Goal: Entertainment & Leisure: Consume media (video, audio)

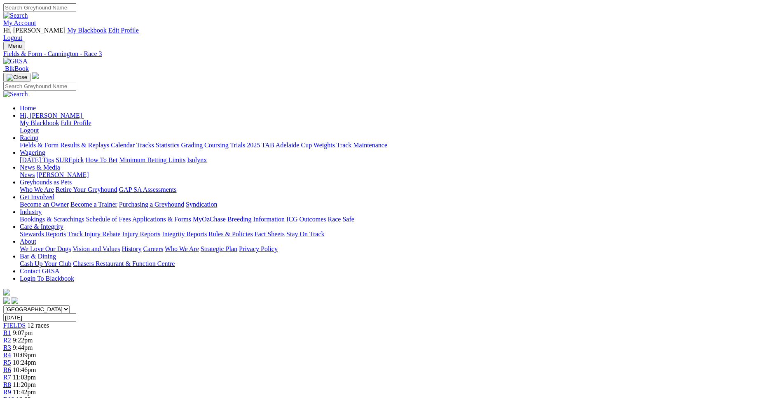
click at [11, 374] on link "R7" at bounding box center [7, 377] width 8 height 7
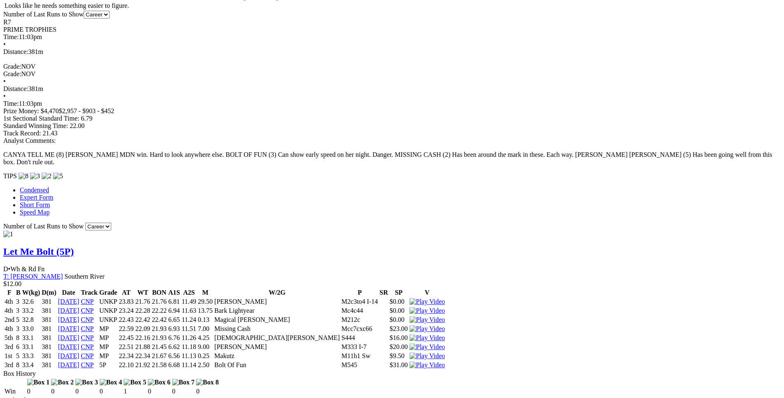
scroll to position [672, 0]
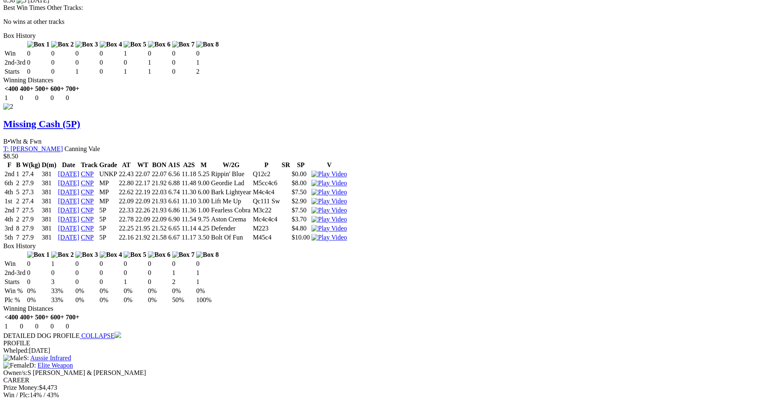
scroll to position [1302, 0]
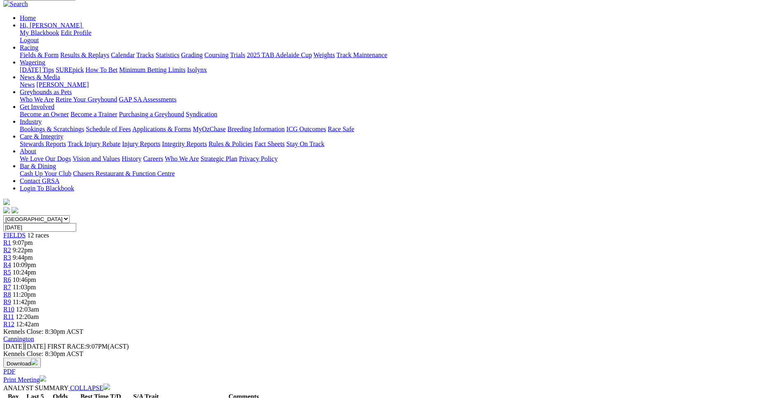
scroll to position [0, 0]
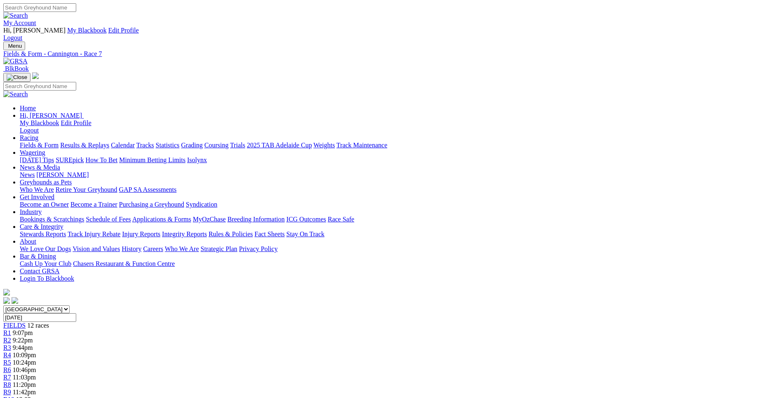
click at [14, 396] on link "R10" at bounding box center [8, 399] width 11 height 7
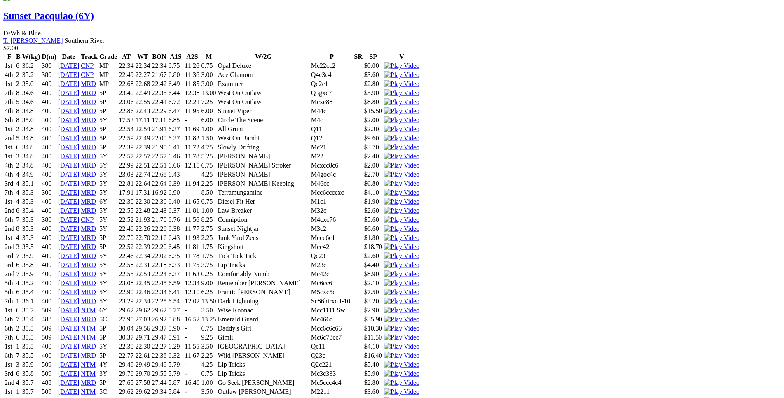
scroll to position [882, 0]
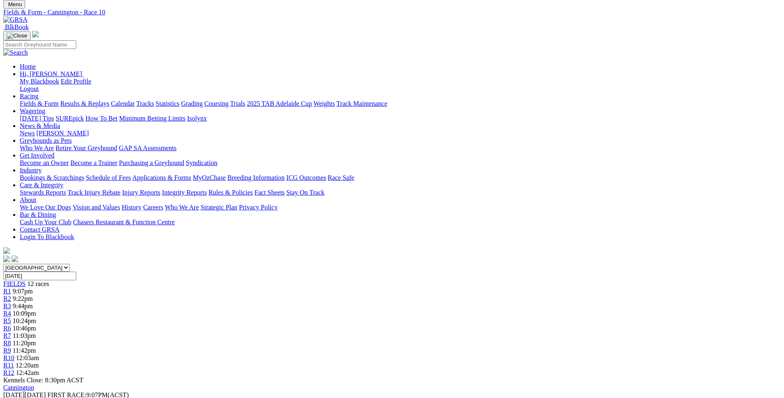
scroll to position [42, 0]
click at [39, 362] on span "12:20am" at bounding box center [27, 365] width 23 height 7
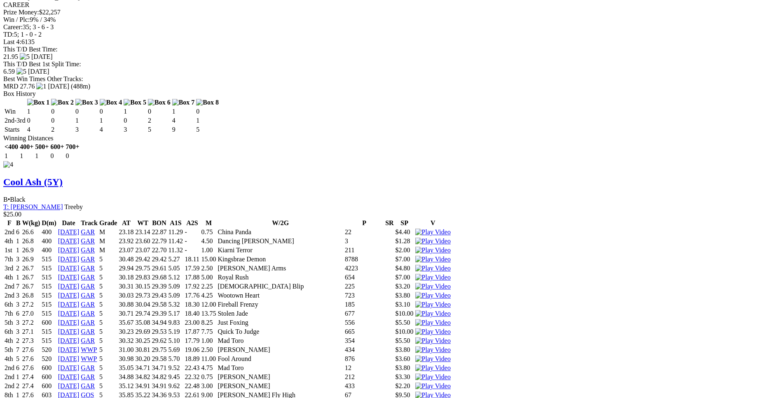
scroll to position [2522, 0]
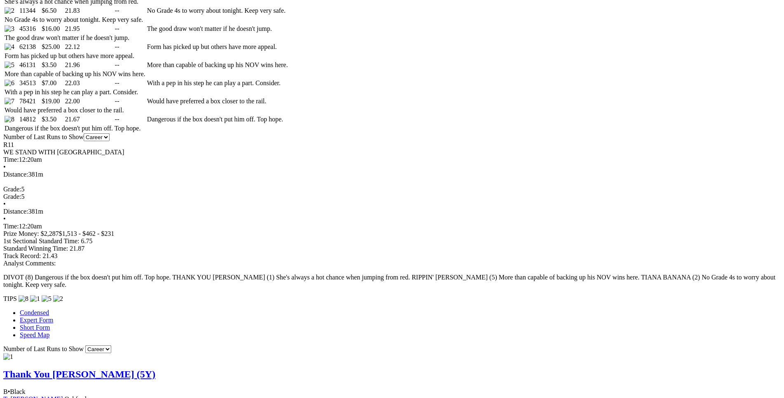
scroll to position [504, 0]
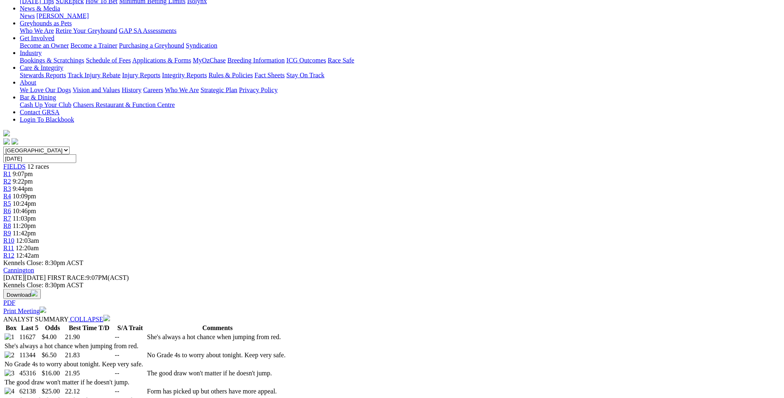
scroll to position [166, 0]
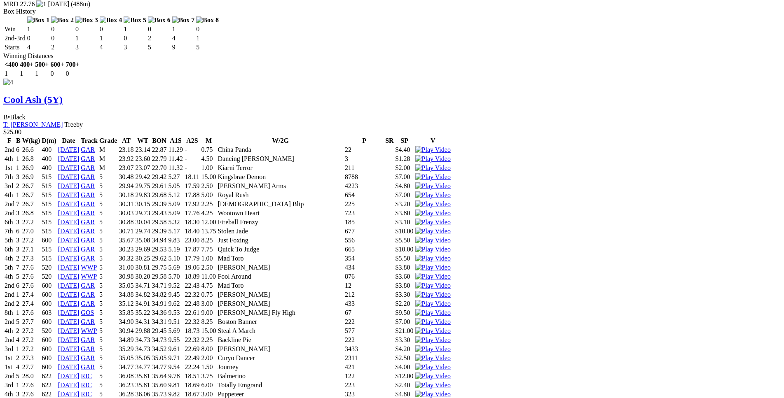
scroll to position [2604, 0]
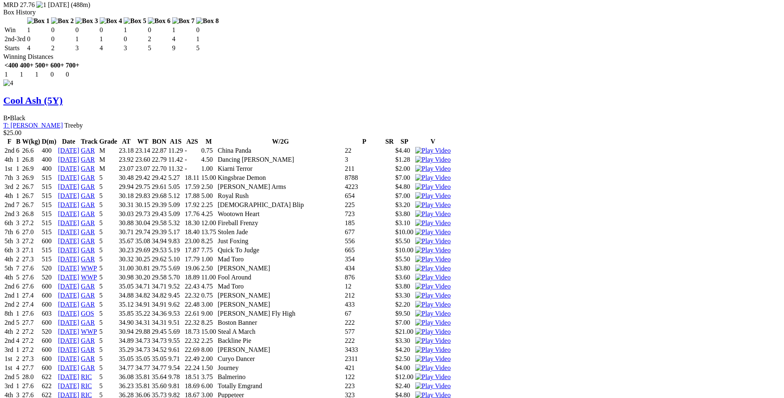
drag, startPoint x: 165, startPoint y: 116, endPoint x: 453, endPoint y: 115, distance: 287.6
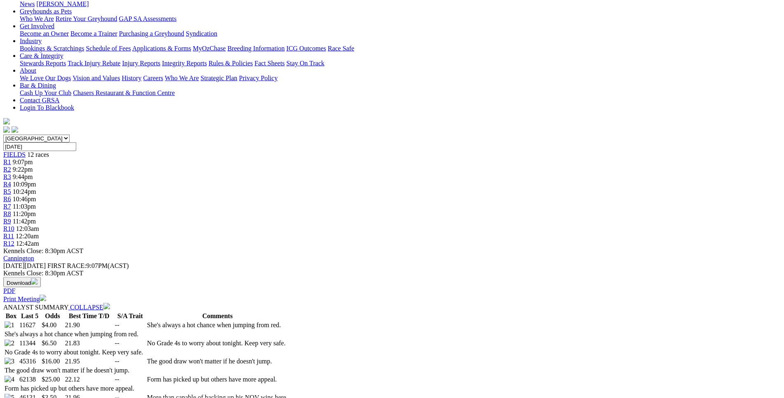
scroll to position [0, 0]
